Goal: Transaction & Acquisition: Purchase product/service

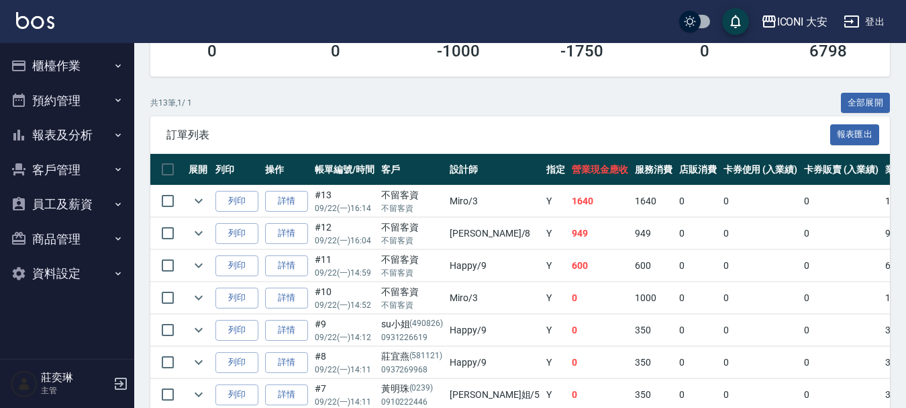
scroll to position [269, 0]
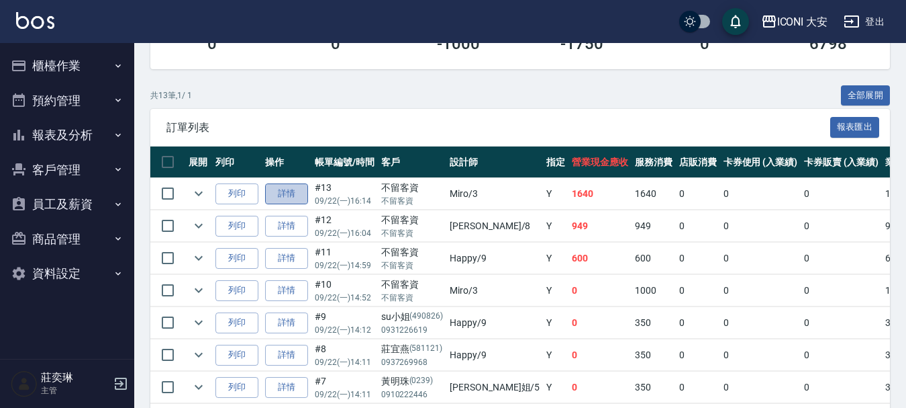
click at [272, 194] on link "詳情" at bounding box center [286, 193] width 43 height 21
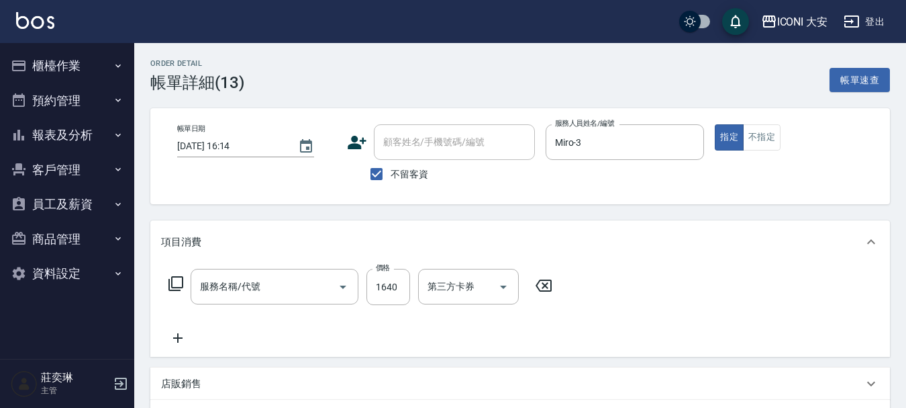
type input "[DATE] 16:14"
checkbox input "true"
type input "Miro-3"
type input "染髮(N301)"
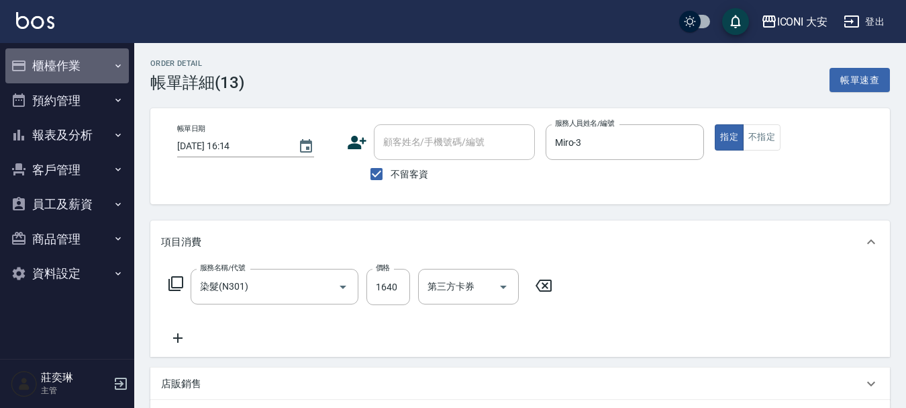
click at [73, 64] on button "櫃檯作業" at bounding box center [67, 65] width 124 height 35
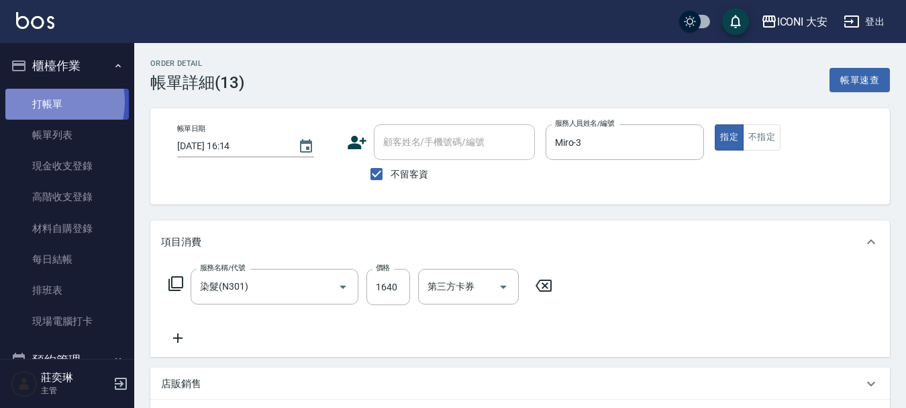
click at [38, 101] on link "打帳單" at bounding box center [67, 104] width 124 height 31
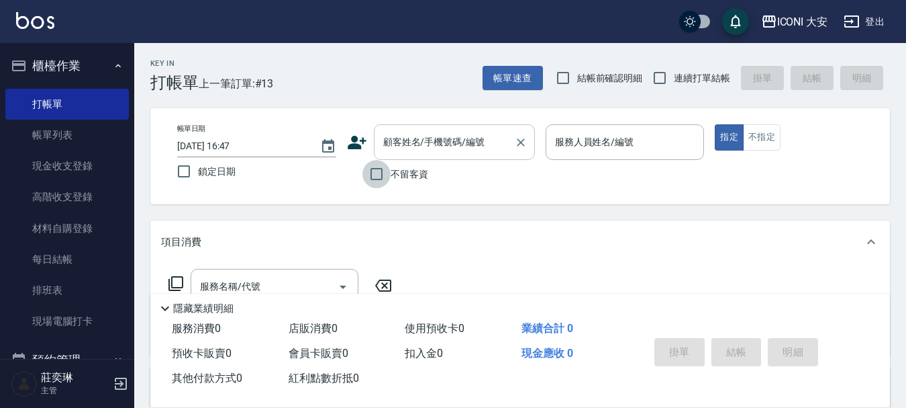
drag, startPoint x: 379, startPoint y: 177, endPoint x: 504, endPoint y: 153, distance: 127.7
click at [379, 176] on input "不留客資" at bounding box center [377, 174] width 28 height 28
checkbox input "true"
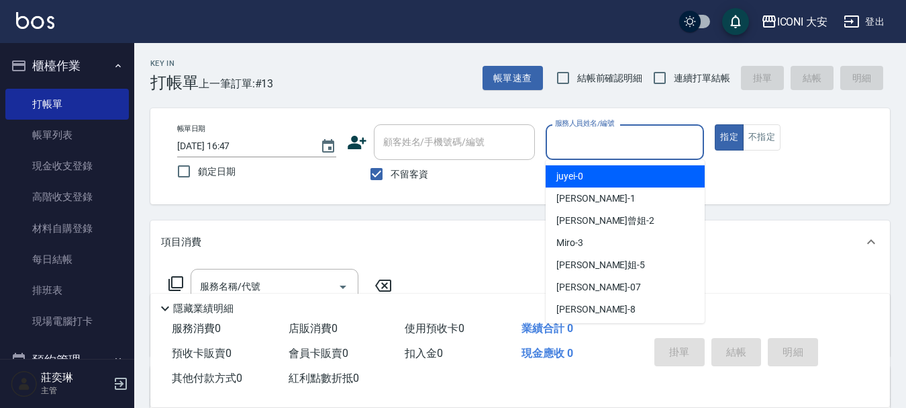
click at [596, 144] on input "服務人員姓名/編號" at bounding box center [625, 141] width 147 height 23
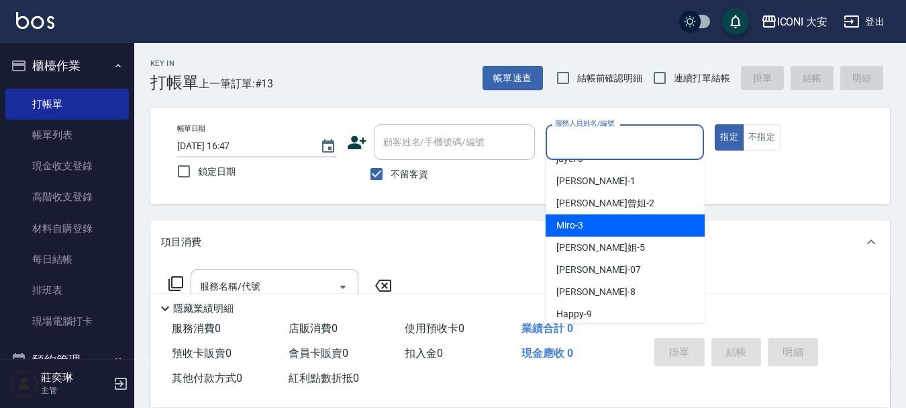
scroll to position [25, 0]
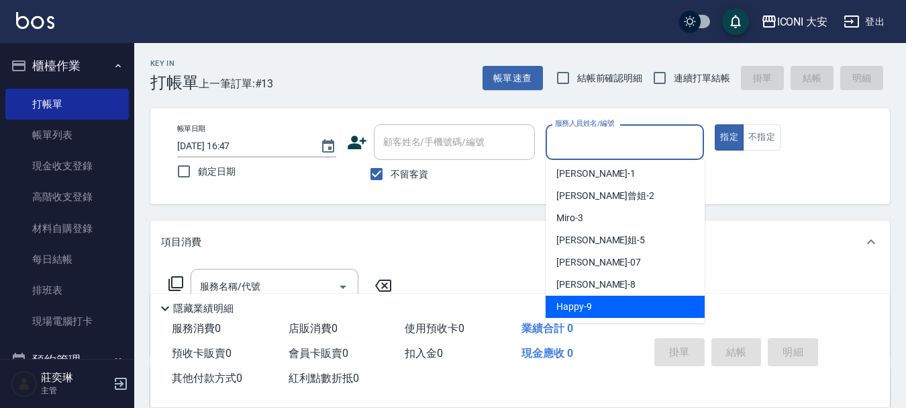
click at [575, 298] on div "Happy -9" at bounding box center [625, 306] width 159 height 22
type input "Happy-9"
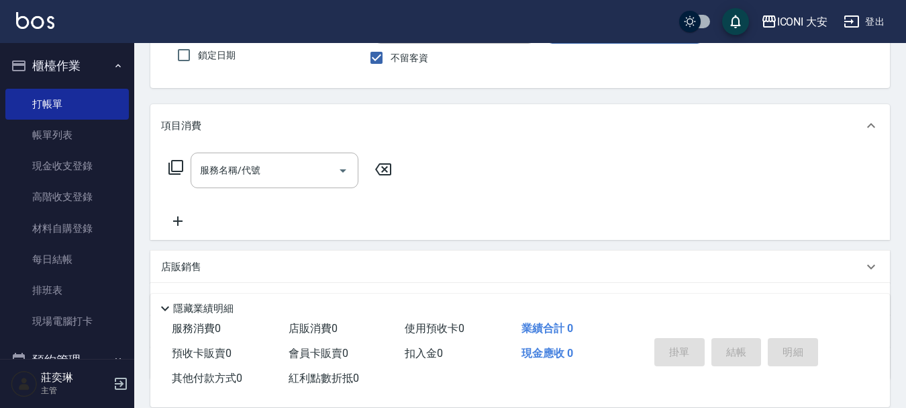
scroll to position [201, 0]
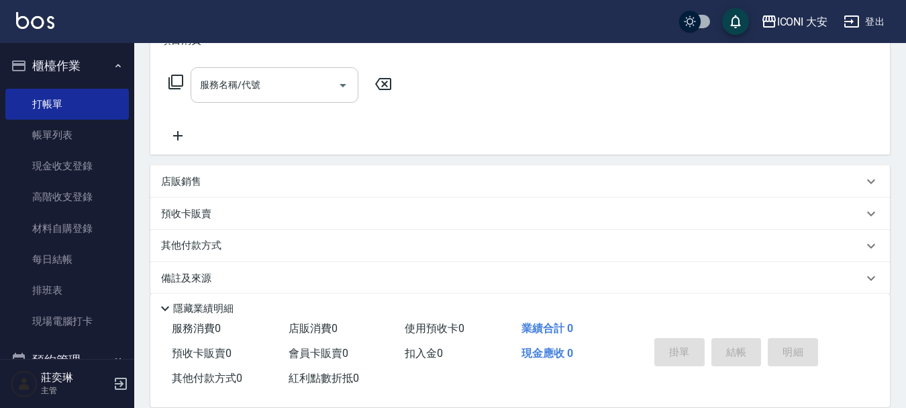
click at [260, 93] on input "服務名稱/代號" at bounding box center [265, 84] width 136 height 23
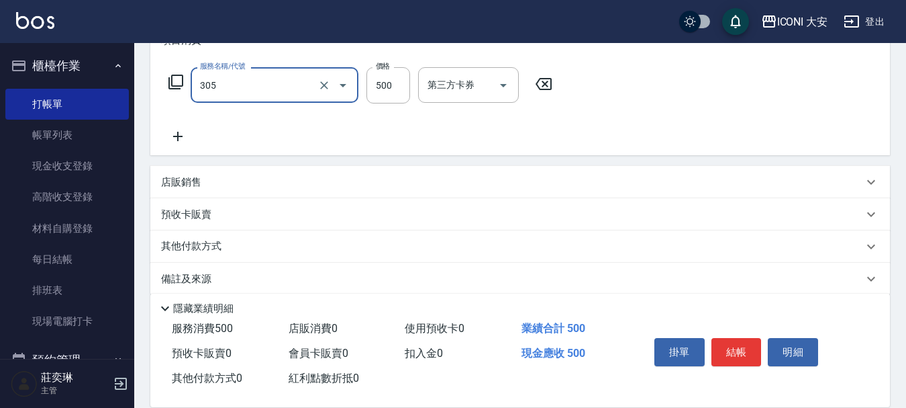
type input "剪髮(305)"
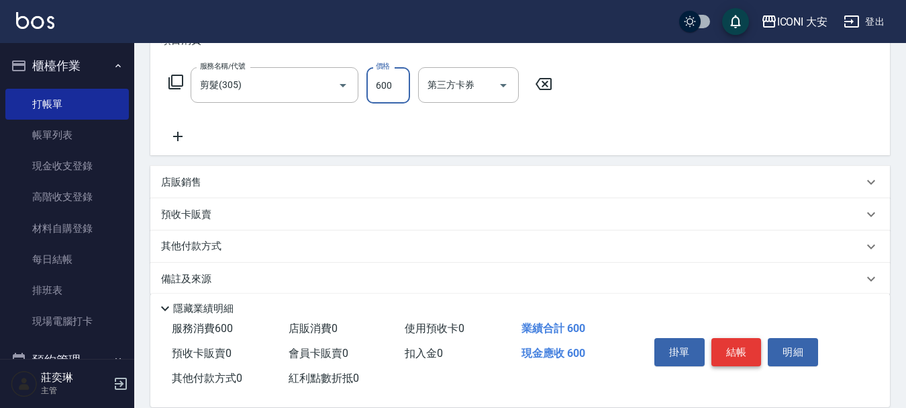
type input "600"
click at [716, 347] on button "結帳" at bounding box center [737, 352] width 50 height 28
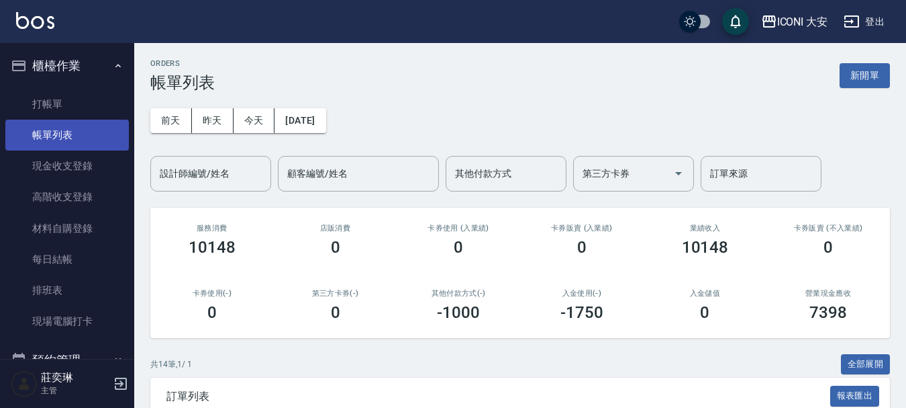
drag, startPoint x: 53, startPoint y: 138, endPoint x: 85, endPoint y: 143, distance: 32.7
click at [54, 138] on link "帳單列表" at bounding box center [67, 135] width 124 height 31
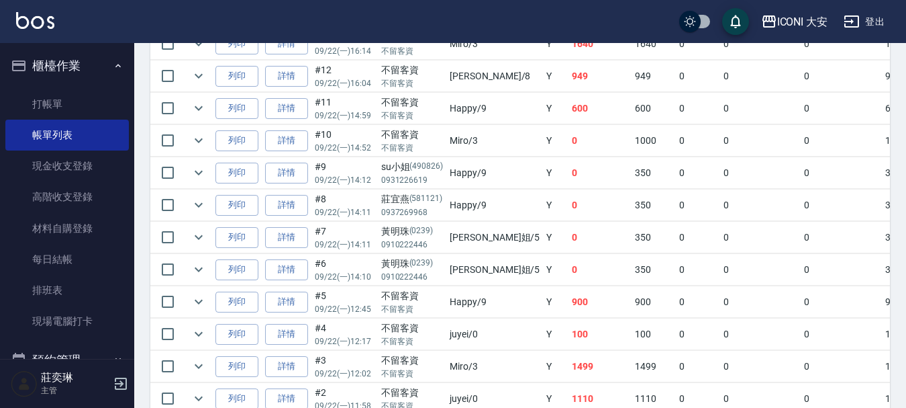
scroll to position [217, 0]
